Goal: Find specific page/section: Find specific page/section

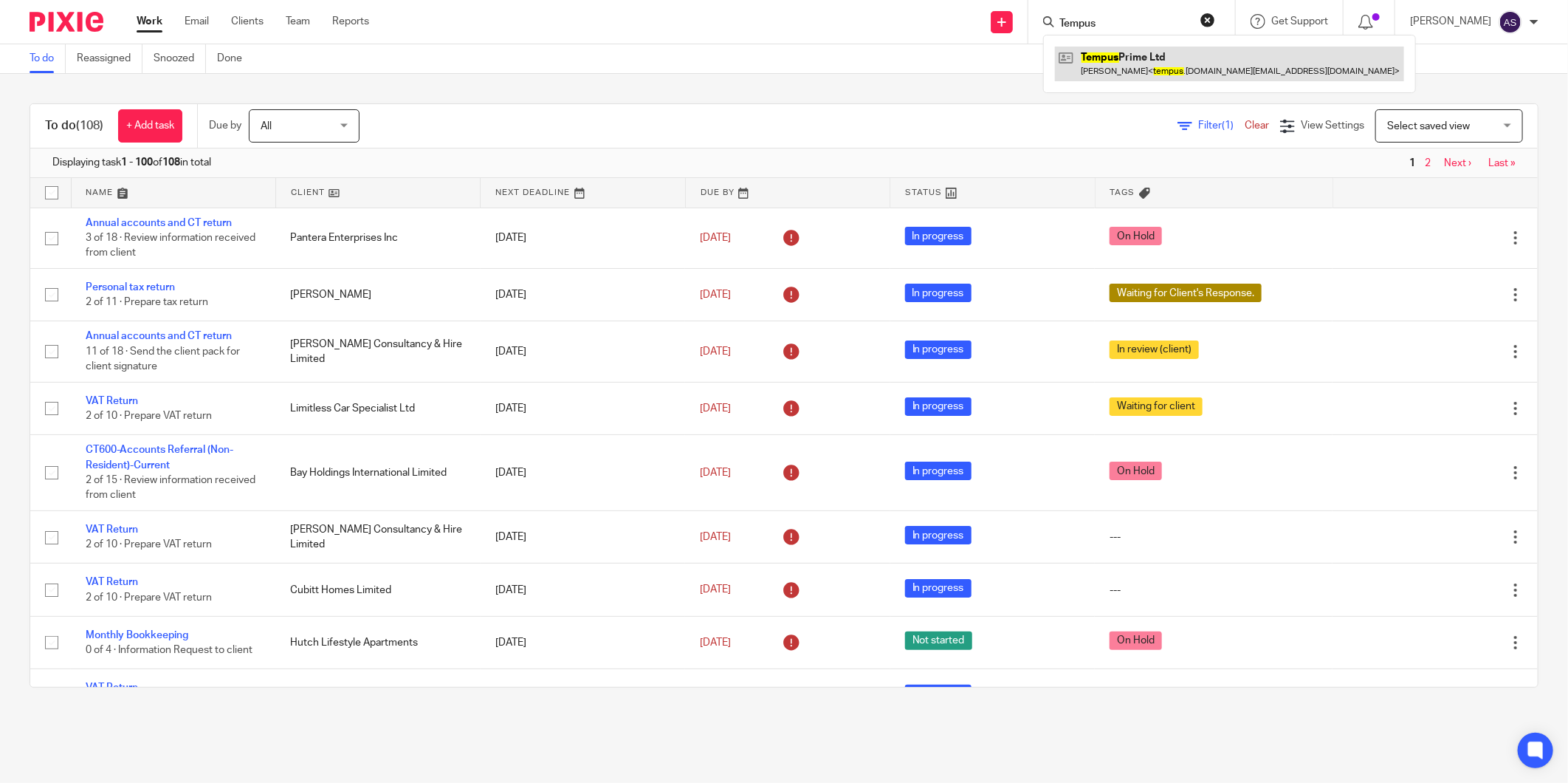
type input "Tempus"
drag, startPoint x: 1152, startPoint y: 65, endPoint x: 1130, endPoint y: 42, distance: 31.8
click at [1152, 65] on link at bounding box center [1230, 64] width 349 height 34
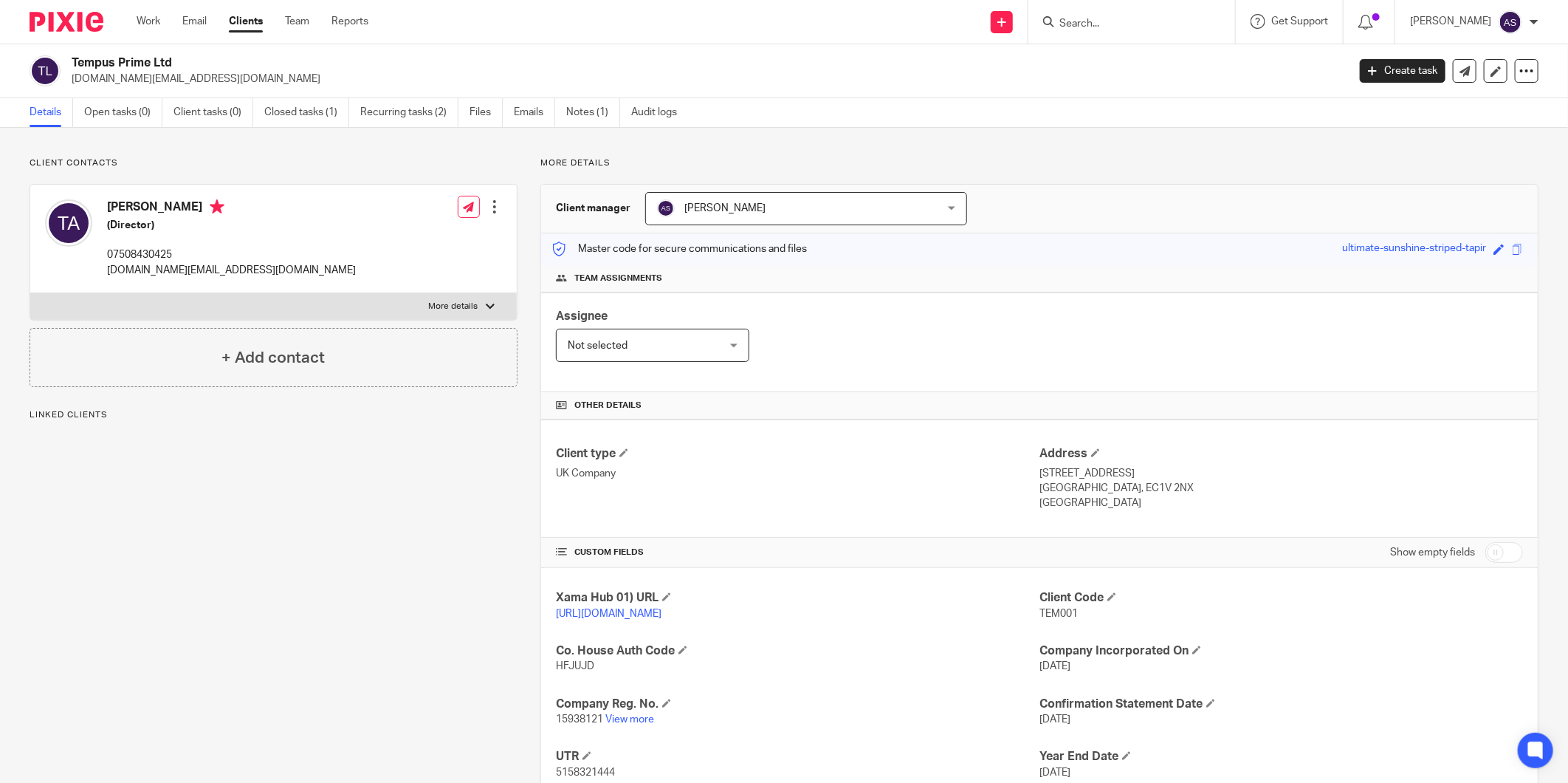
scroll to position [104, 0]
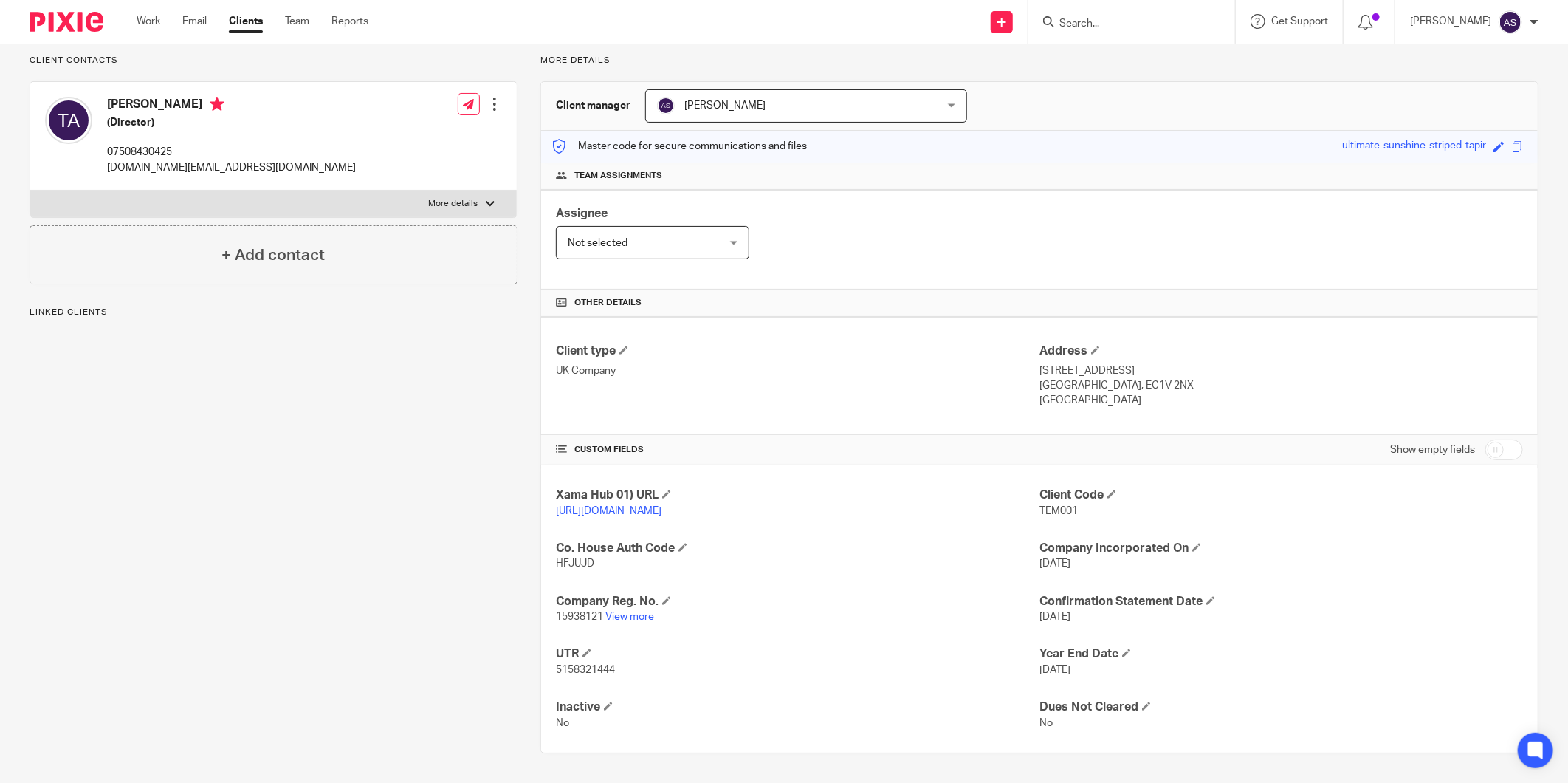
drag, startPoint x: 0, startPoint y: 0, endPoint x: 643, endPoint y: 610, distance: 886.3
click at [643, 610] on p "15938121 View more" at bounding box center [797, 617] width 483 height 15
click at [637, 616] on link "View more" at bounding box center [630, 616] width 49 height 10
